Goal: Task Accomplishment & Management: Manage account settings

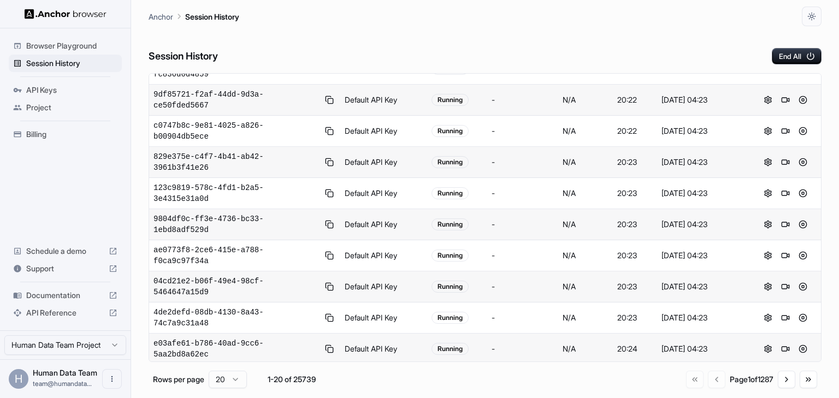
scroll to position [180, 0]
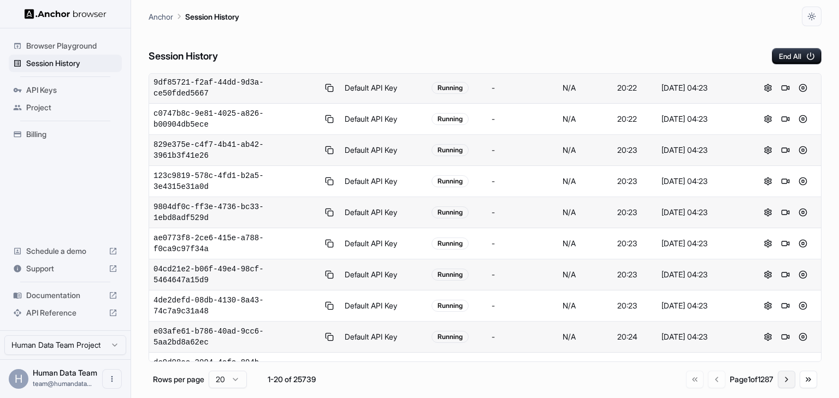
click at [783, 380] on button "Go to next page" at bounding box center [786, 379] width 17 height 17
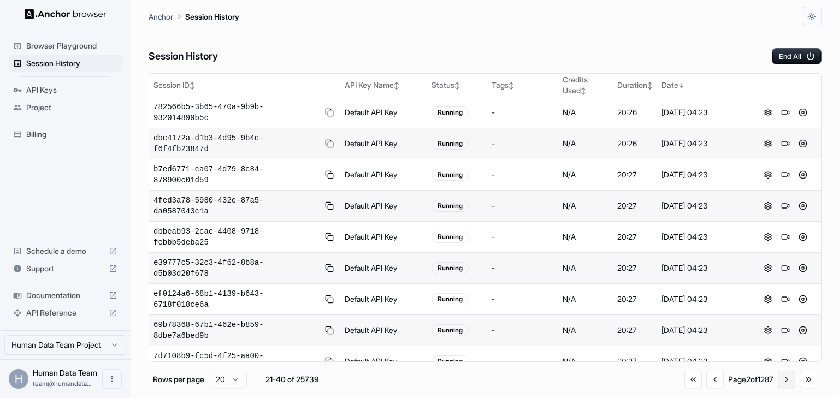
click at [792, 380] on button "Go to next page" at bounding box center [786, 379] width 17 height 17
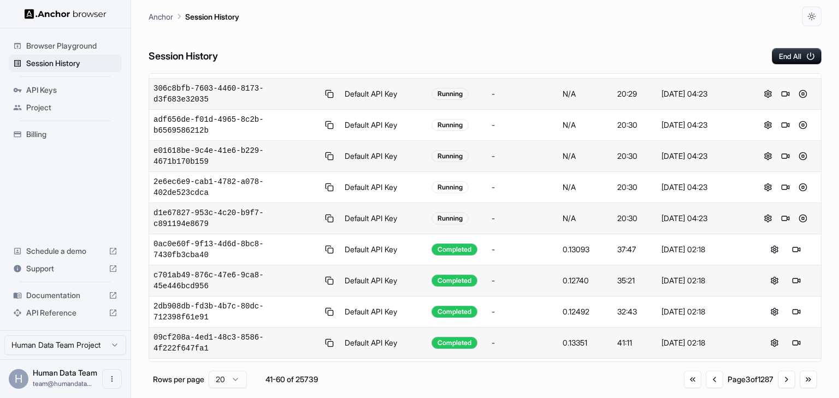
scroll to position [175, 0]
click at [712, 380] on button "Go to previous page" at bounding box center [714, 379] width 17 height 17
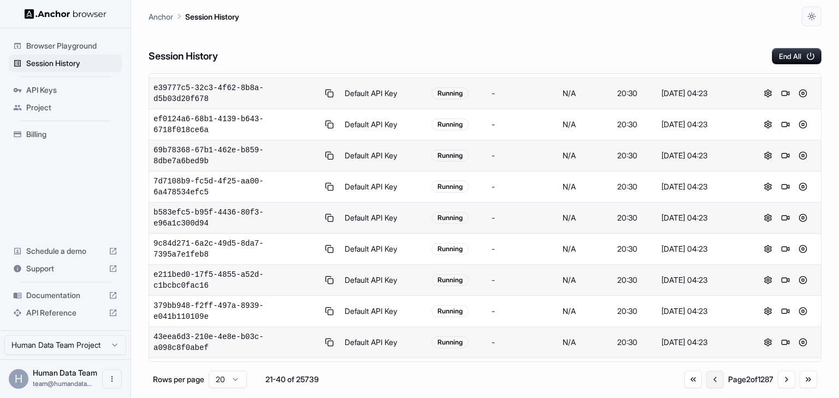
click at [712, 380] on button "Go to previous page" at bounding box center [715, 379] width 17 height 17
click at [543, 140] on td "-" at bounding box center [522, 155] width 71 height 31
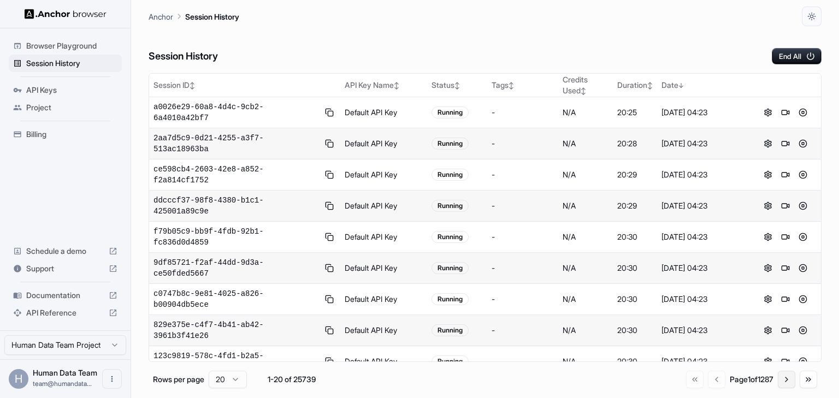
click at [783, 379] on button "Go to next page" at bounding box center [786, 379] width 17 height 17
click at [707, 380] on button "Go to previous page" at bounding box center [714, 379] width 17 height 17
click at [707, 380] on button "Go to previous page" at bounding box center [715, 379] width 17 height 17
